Goal: Task Accomplishment & Management: Manage account settings

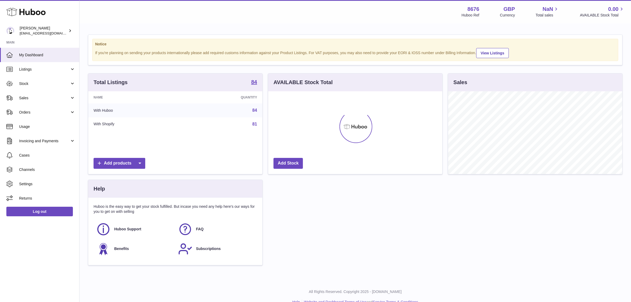
scroll to position [82, 174]
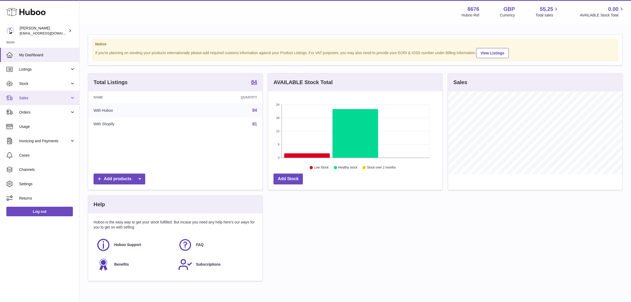
click at [40, 97] on span "Sales" at bounding box center [44, 97] width 51 height 5
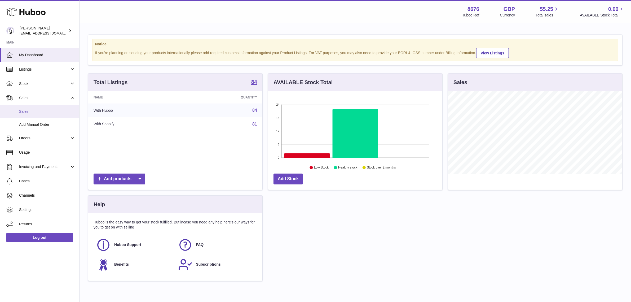
click at [36, 112] on span "Sales" at bounding box center [47, 111] width 56 height 5
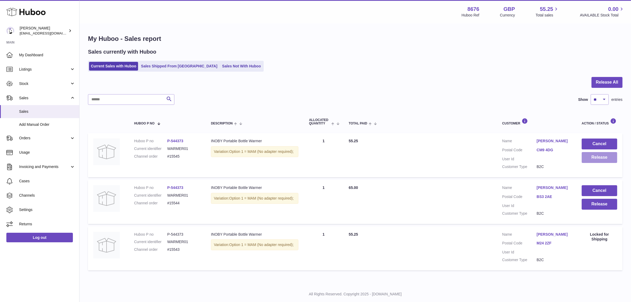
click at [605, 158] on button "Release" at bounding box center [600, 157] width 36 height 11
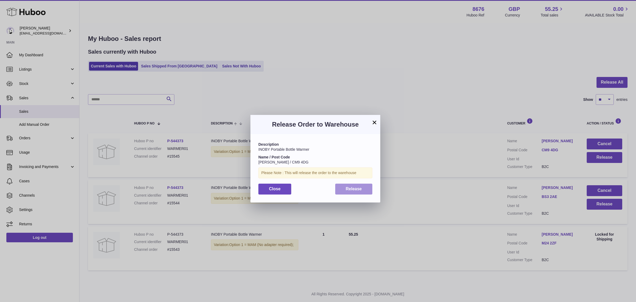
click at [352, 191] on span "Release" at bounding box center [354, 188] width 16 height 5
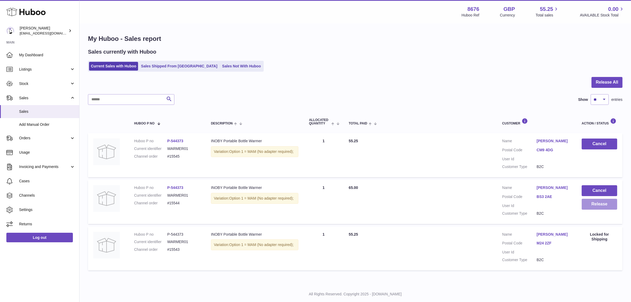
click at [590, 202] on button "Release" at bounding box center [600, 203] width 36 height 11
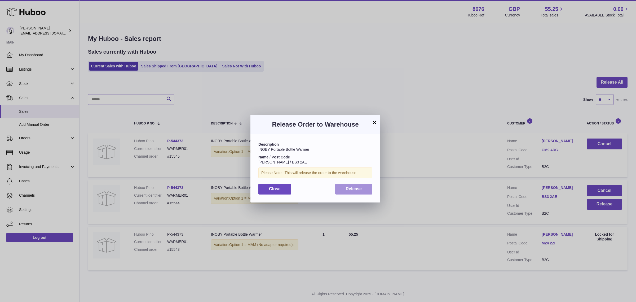
click at [368, 187] on button "Release" at bounding box center [353, 188] width 37 height 11
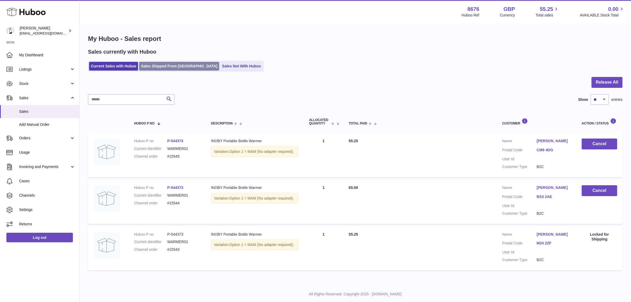
click at [168, 67] on link "Sales Shipped From [GEOGRAPHIC_DATA]" at bounding box center [179, 66] width 80 height 9
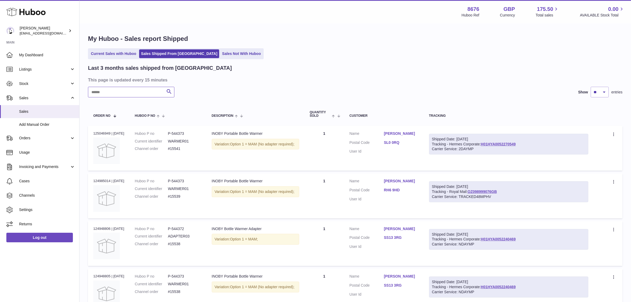
click at [147, 94] on input "text" at bounding box center [131, 92] width 86 height 11
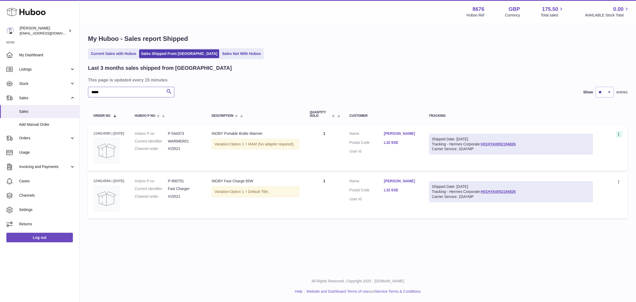
type input "*****"
click at [616, 132] on icon at bounding box center [619, 134] width 6 height 5
click at [589, 158] on li "Duplicate Order" at bounding box center [595, 157] width 53 height 11
click at [0, 158] on div at bounding box center [0, 151] width 0 height 302
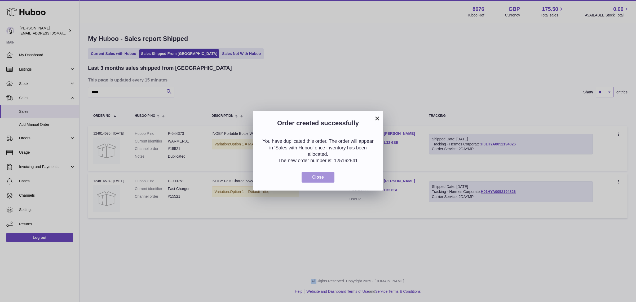
click at [321, 178] on span "Close" at bounding box center [318, 177] width 12 height 5
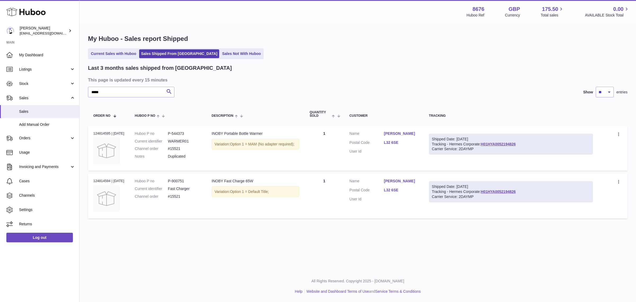
click at [615, 180] on div "Create a ticket Duplicate Order" at bounding box center [612, 181] width 19 height 7
click at [619, 181] on icon at bounding box center [619, 181] width 6 height 5
click at [598, 205] on li "Duplicate Order" at bounding box center [595, 204] width 53 height 11
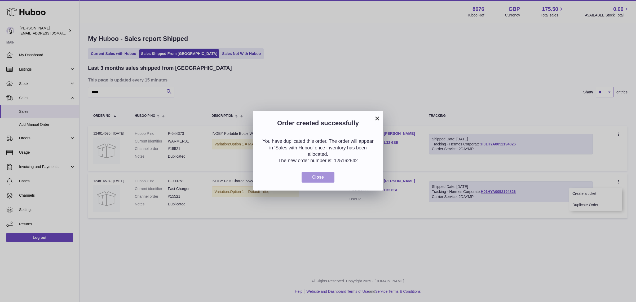
click at [329, 172] on button "Close" at bounding box center [318, 177] width 33 height 11
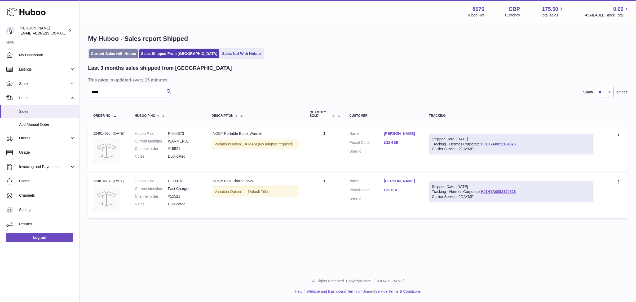
click at [102, 50] on link "Current Sales with Huboo" at bounding box center [113, 53] width 49 height 9
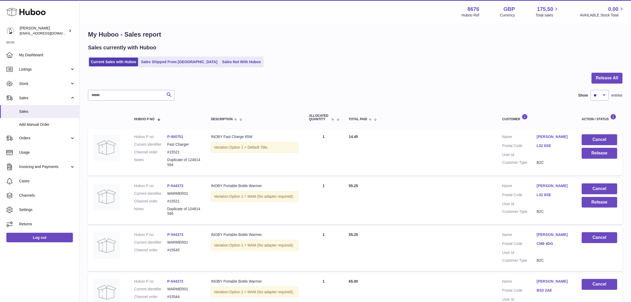
scroll to position [66, 0]
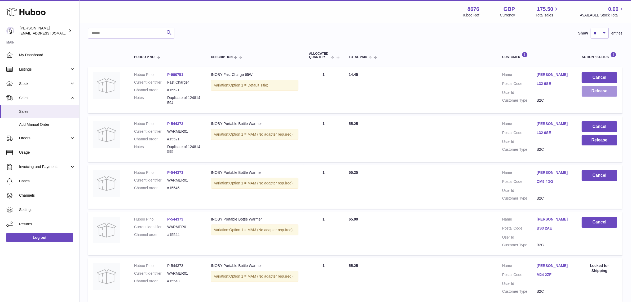
click at [598, 88] on button "Release" at bounding box center [600, 91] width 36 height 11
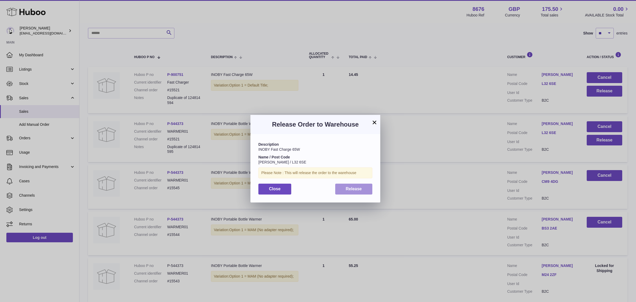
click at [369, 187] on button "Release" at bounding box center [353, 188] width 37 height 11
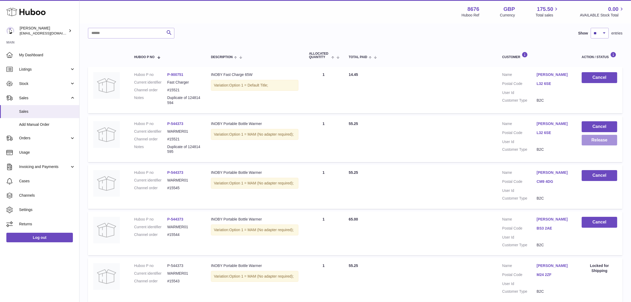
click at [598, 145] on button "Release" at bounding box center [600, 140] width 36 height 11
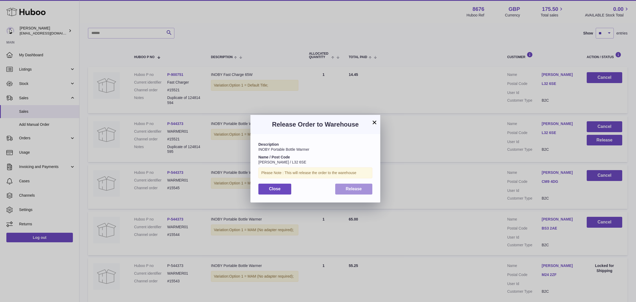
click at [362, 185] on button "Release" at bounding box center [353, 188] width 37 height 11
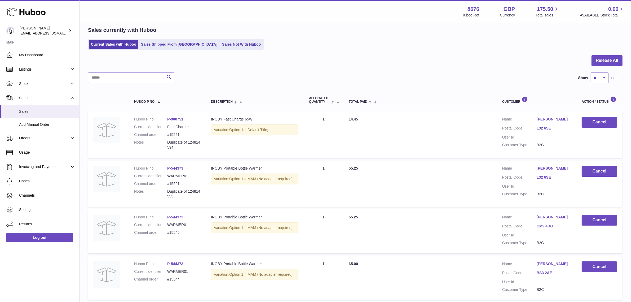
scroll to position [33, 0]
